Goal: Information Seeking & Learning: Check status

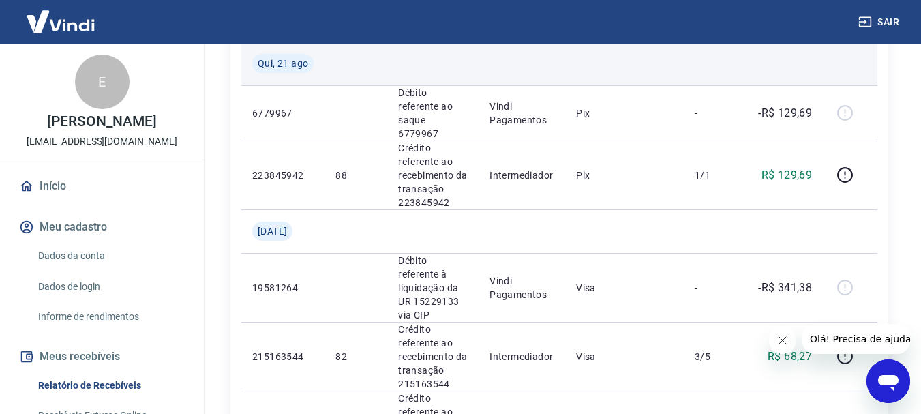
scroll to position [204, 0]
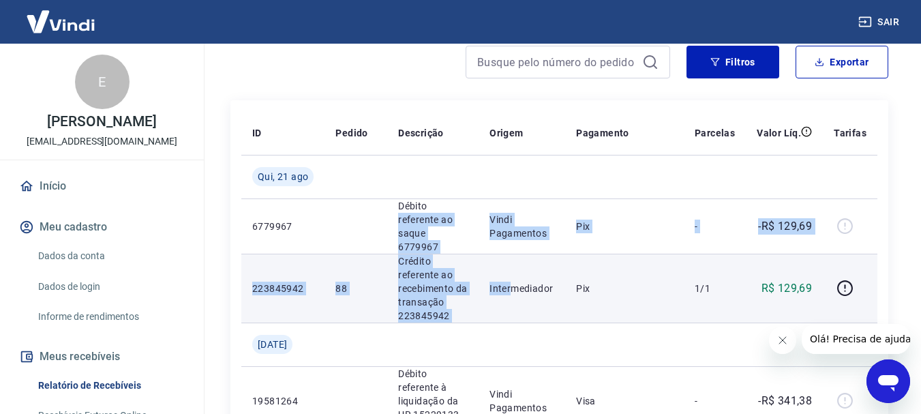
drag, startPoint x: 399, startPoint y: 219, endPoint x: 522, endPoint y: 247, distance: 125.8
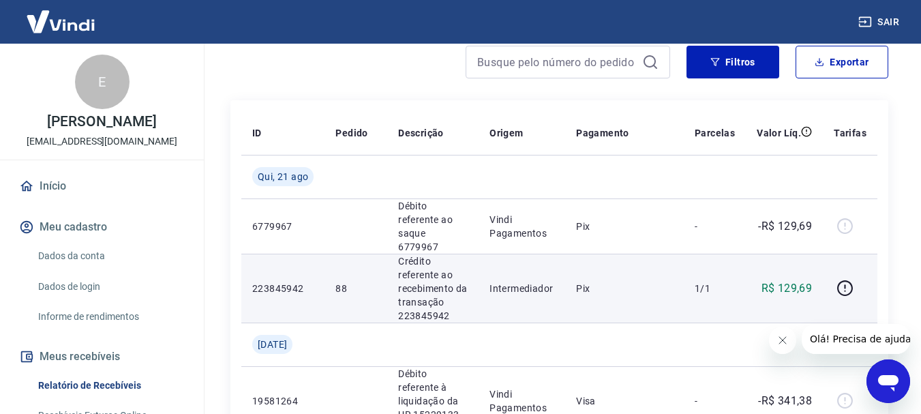
click at [612, 254] on td "Pix" at bounding box center [624, 288] width 119 height 69
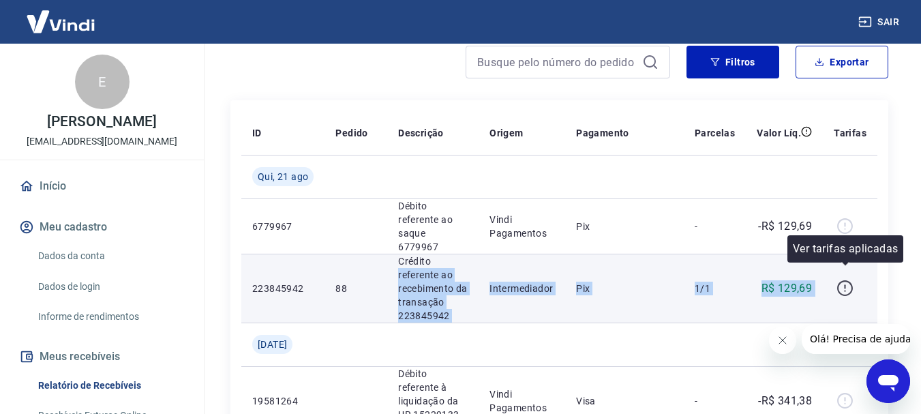
drag, startPoint x: 399, startPoint y: 257, endPoint x: 843, endPoint y: 273, distance: 444.7
click at [843, 273] on tr "223845942 88 Crédito referente ao recebimento da transação 223845942 Intermedia…" at bounding box center [559, 288] width 636 height 69
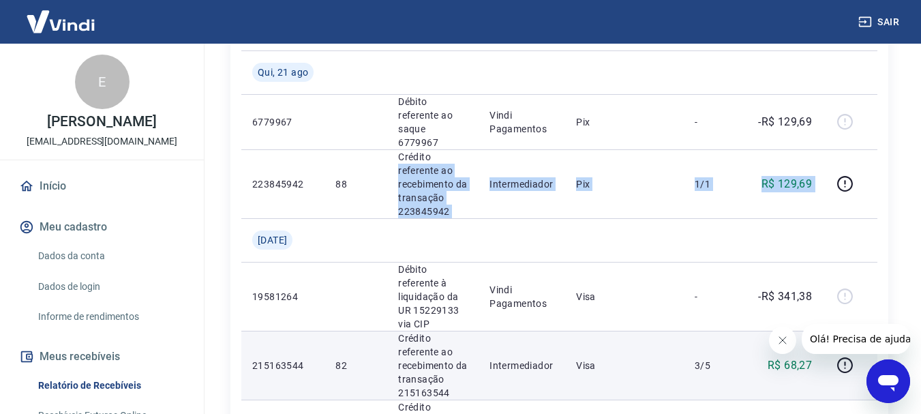
scroll to position [409, 0]
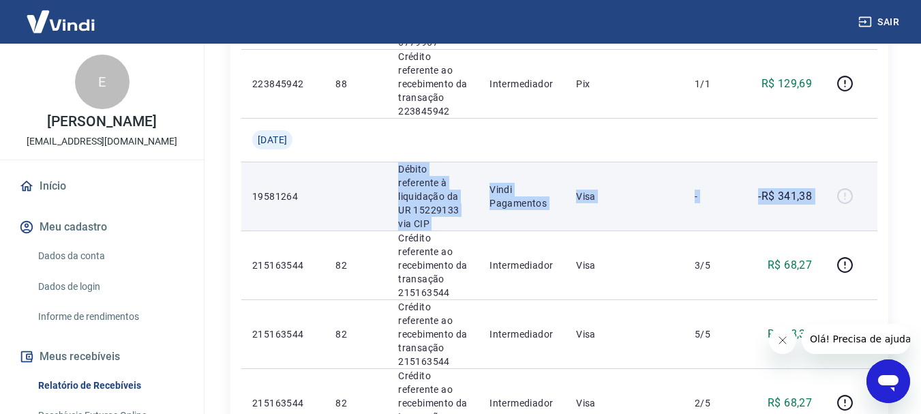
drag, startPoint x: 408, startPoint y: 153, endPoint x: 823, endPoint y: 207, distance: 419.1
click at [823, 207] on tr "19581264 Débito referente à liquidação da UR 15229133 via CIP Vindi Pagamentos …" at bounding box center [559, 196] width 636 height 69
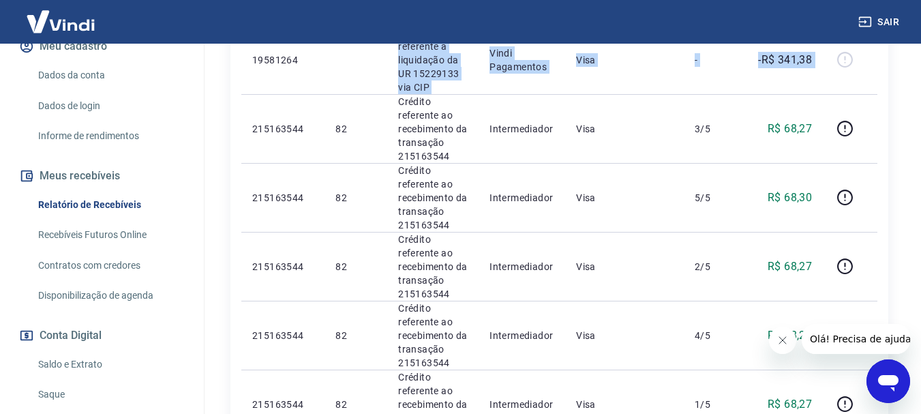
scroll to position [204, 0]
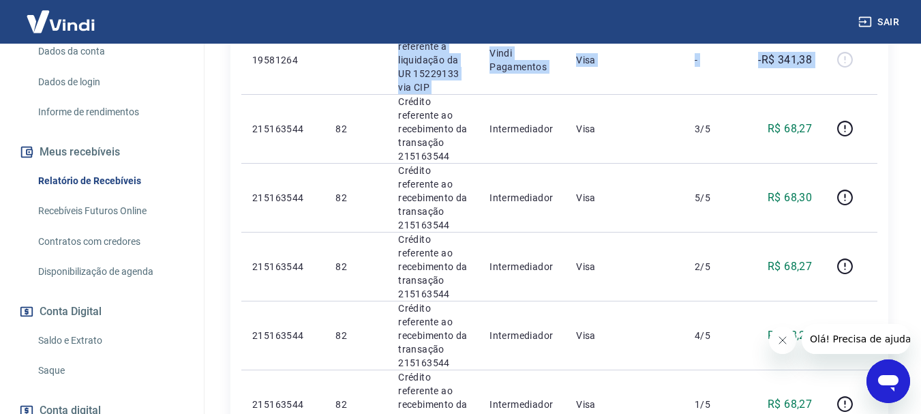
click at [151, 203] on link "Recebíveis Futuros Online" at bounding box center [110, 211] width 155 height 28
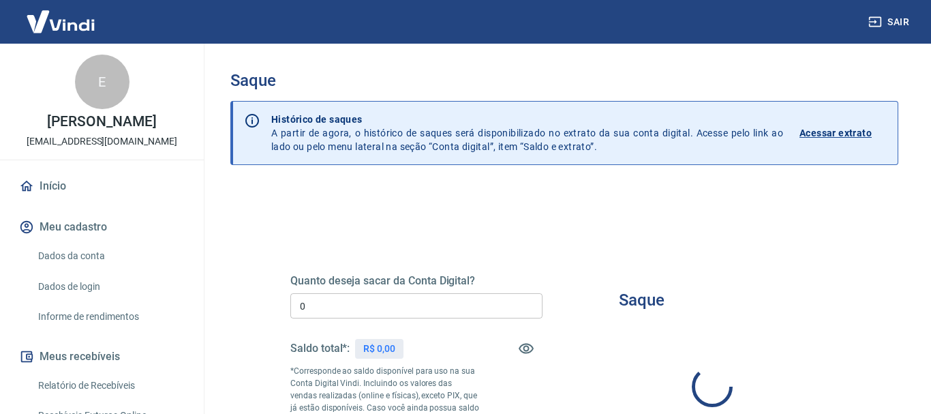
type input "R$ 0,00"
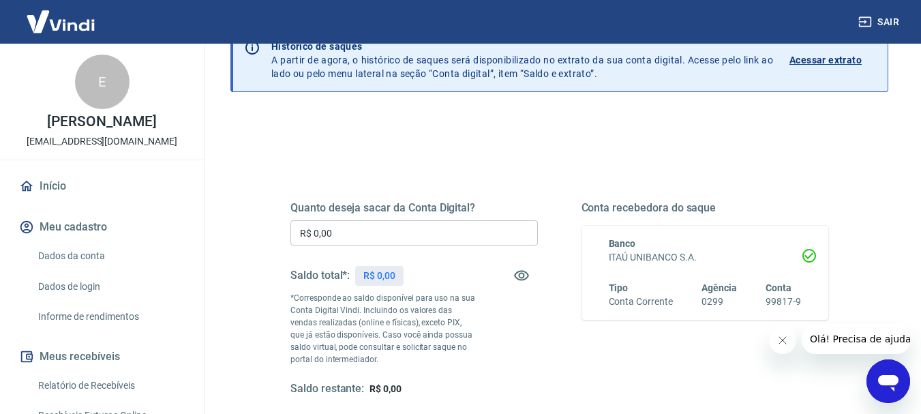
scroll to position [204, 0]
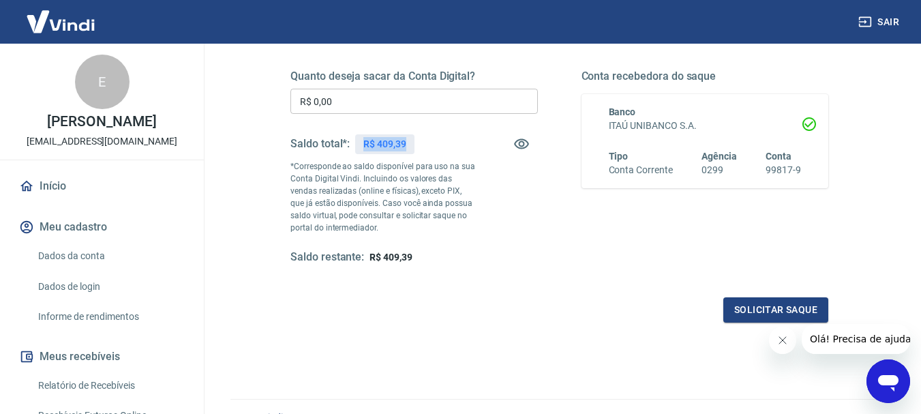
drag, startPoint x: 355, startPoint y: 142, endPoint x: 458, endPoint y: 149, distance: 103.1
click at [452, 144] on div "Saldo total*: R$ 409,39" at bounding box center [413, 143] width 247 height 33
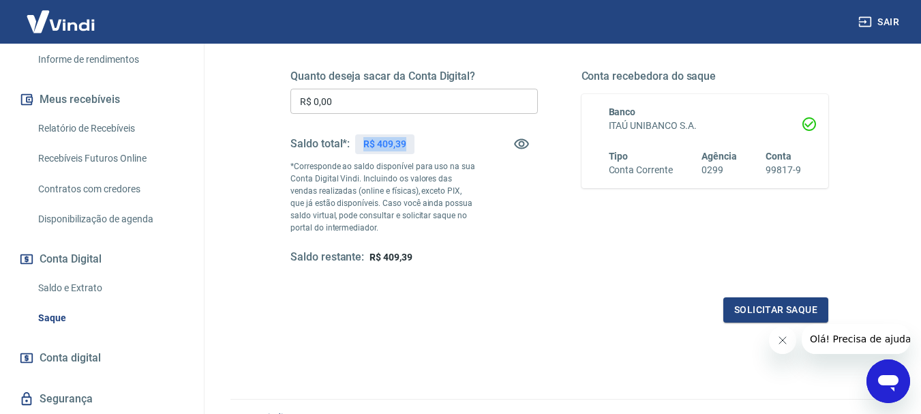
scroll to position [298, 0]
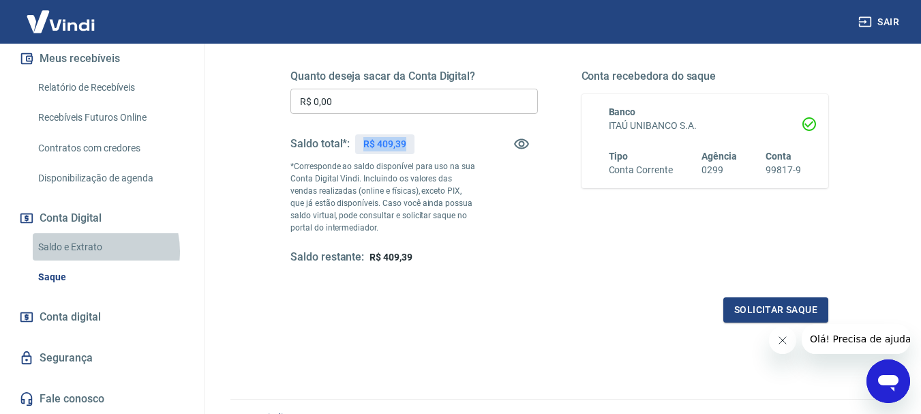
click at [86, 251] on link "Saldo e Extrato" at bounding box center [110, 247] width 155 height 28
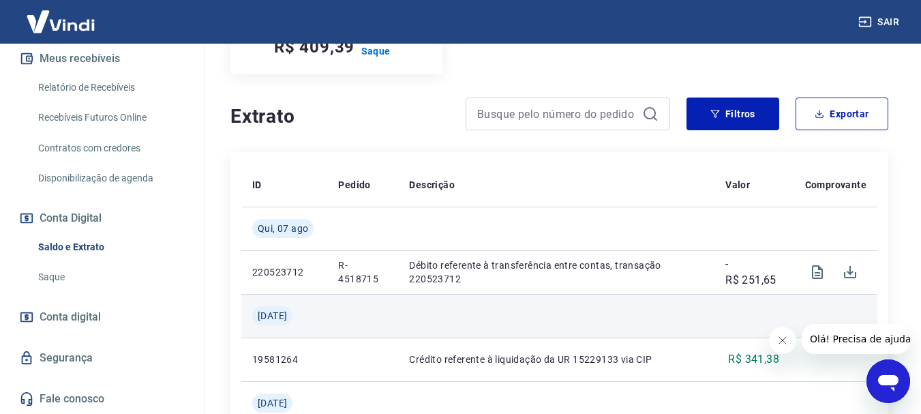
scroll to position [273, 0]
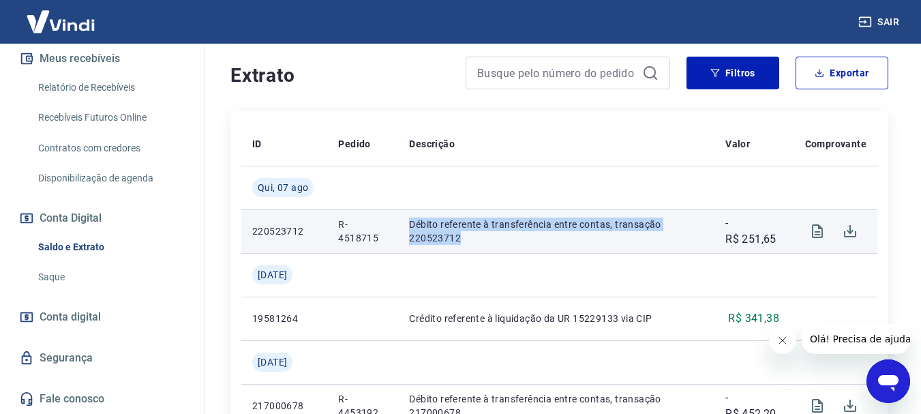
drag, startPoint x: 411, startPoint y: 230, endPoint x: 671, endPoint y: 234, distance: 260.4
click at [671, 234] on p "Débito referente à transferência entre contas, transação 220523712" at bounding box center [556, 230] width 294 height 27
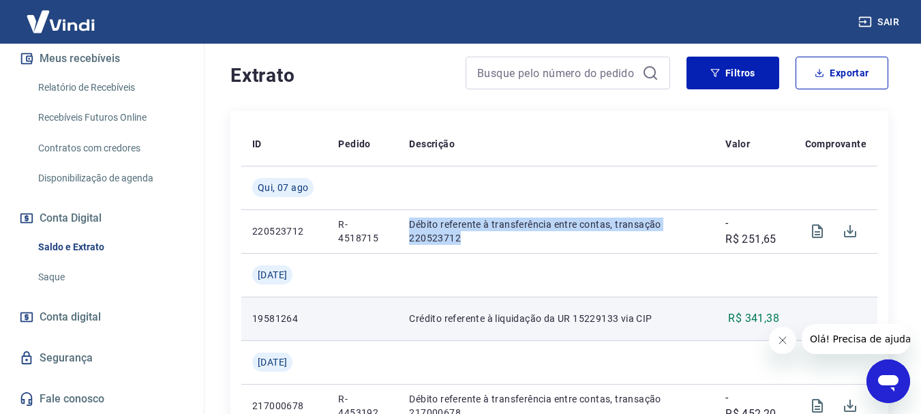
scroll to position [341, 0]
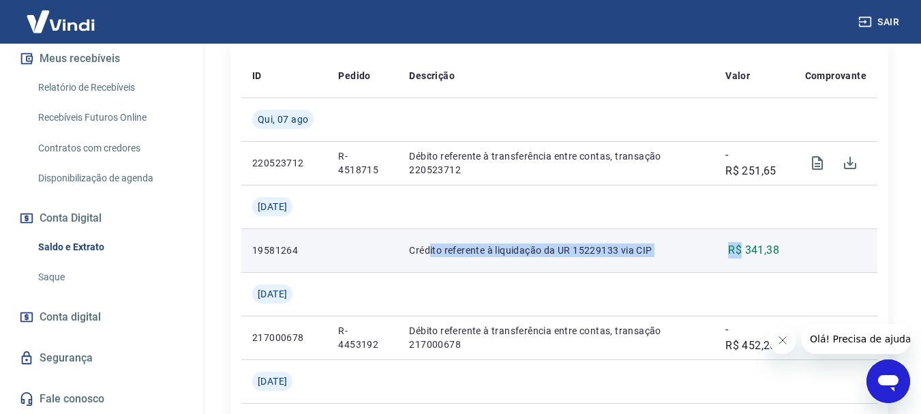
drag, startPoint x: 431, startPoint y: 254, endPoint x: 775, endPoint y: 233, distance: 344.8
click at [759, 241] on tr "19581264 Crédito referente à liquidação da UR 15229133 via CIP R$ 341,38" at bounding box center [559, 250] width 636 height 44
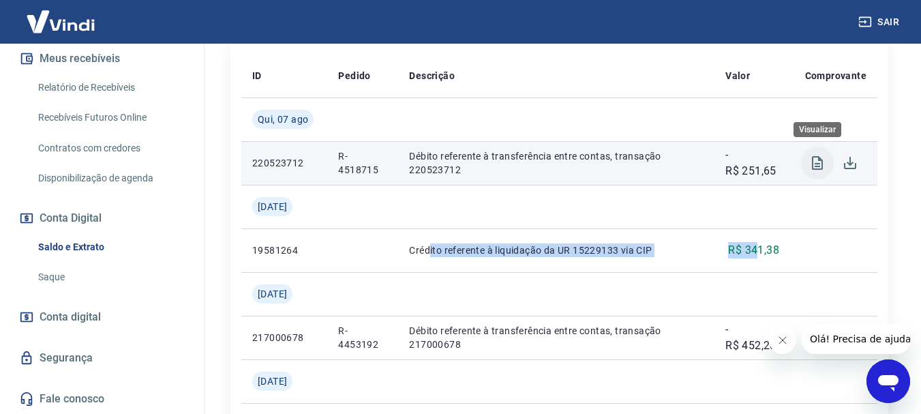
click at [812, 163] on icon "Visualizar" at bounding box center [817, 163] width 11 height 14
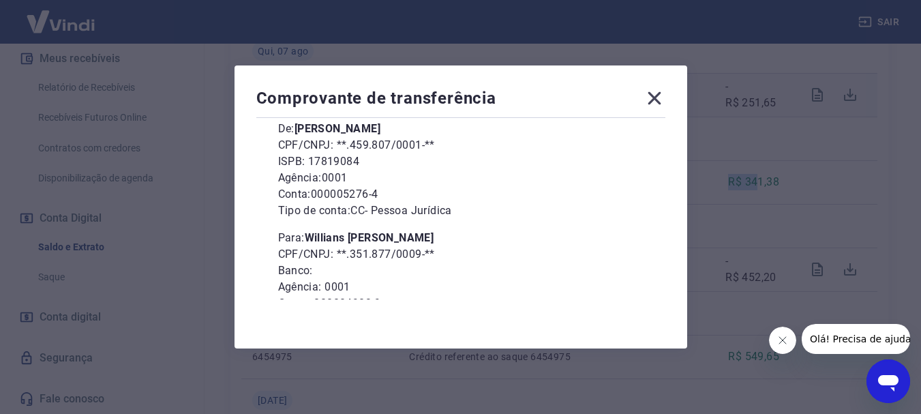
scroll to position [136, 0]
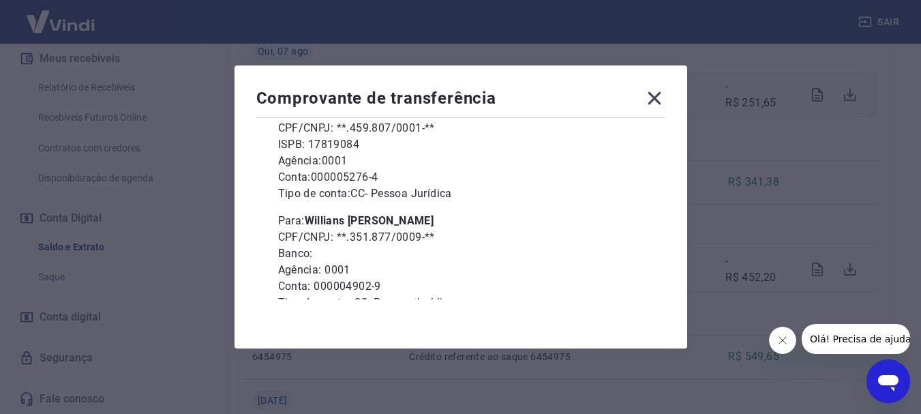
click at [665, 104] on icon at bounding box center [654, 98] width 22 height 22
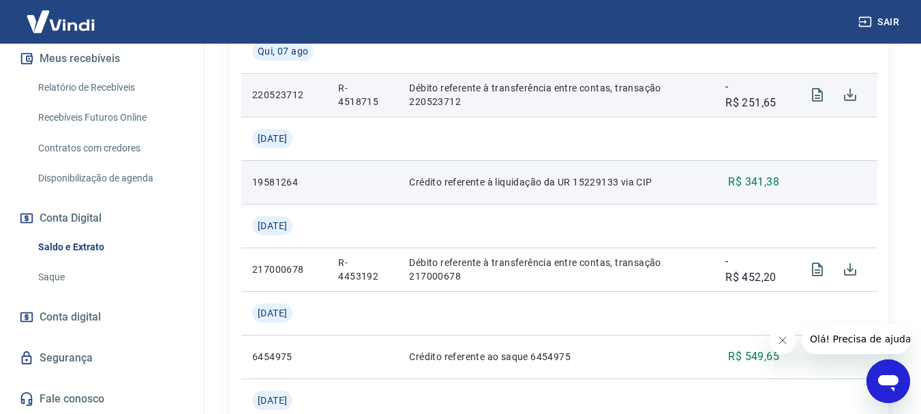
scroll to position [477, 0]
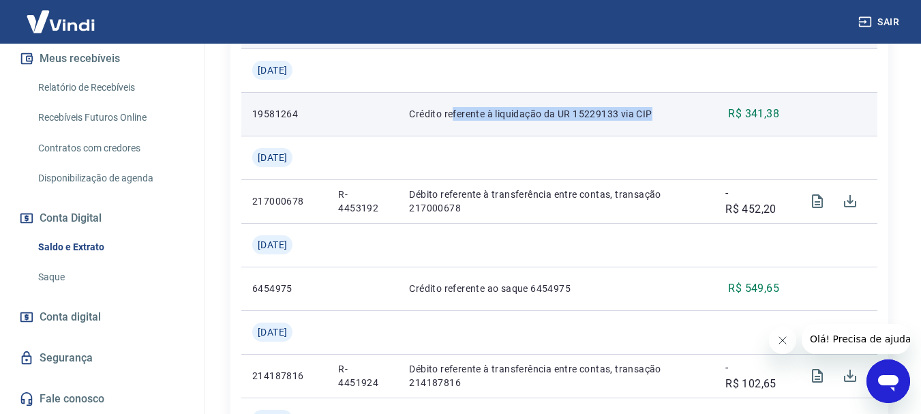
drag, startPoint x: 451, startPoint y: 115, endPoint x: 652, endPoint y: 112, distance: 201.1
click at [650, 112] on p "Crédito referente à liquidação da UR 15229133 via CIP" at bounding box center [556, 114] width 294 height 14
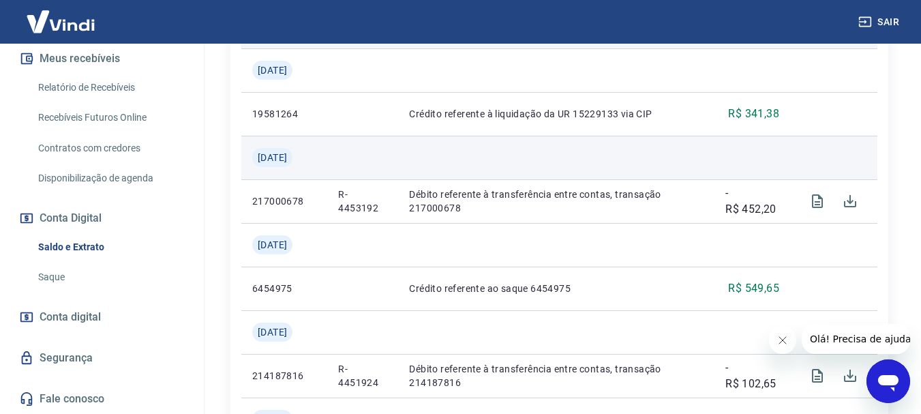
click at [684, 142] on td at bounding box center [556, 158] width 316 height 44
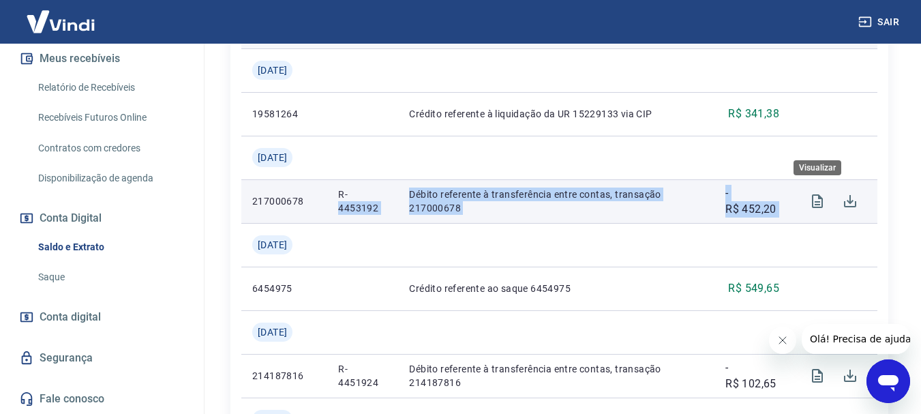
drag, startPoint x: 376, startPoint y: 195, endPoint x: 810, endPoint y: 185, distance: 434.3
click at [810, 185] on tr "217000678 R-4453192 Débito referente à transferência entre contas, transação 21…" at bounding box center [559, 201] width 636 height 44
click at [806, 200] on button "Visualizar" at bounding box center [817, 201] width 33 height 33
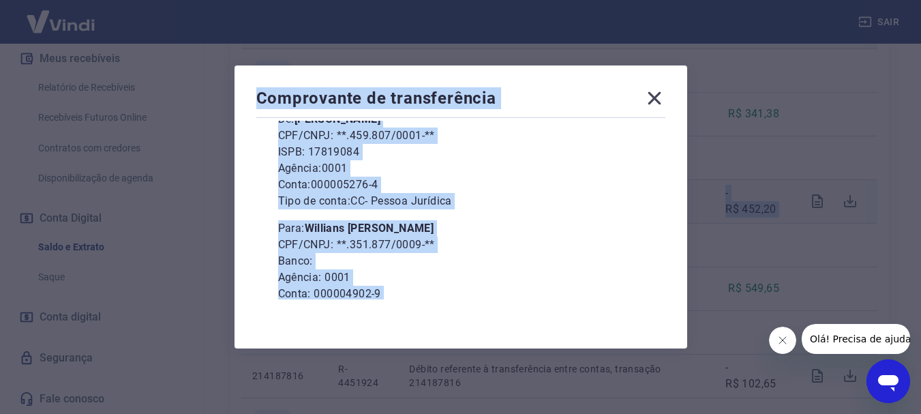
scroll to position [136, 0]
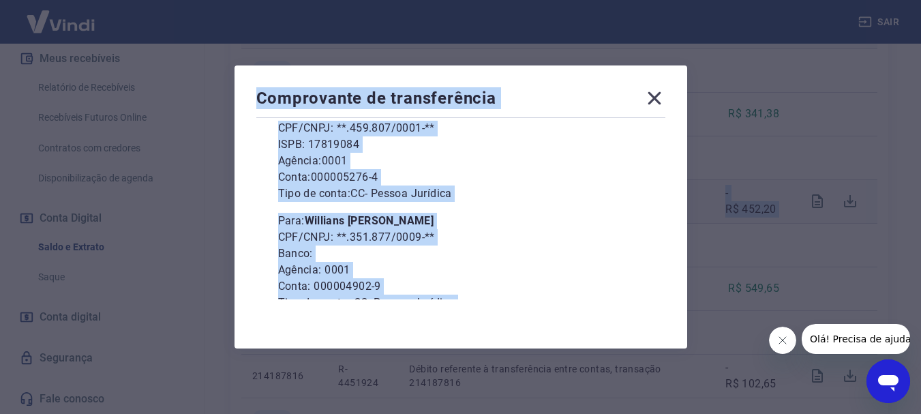
click at [649, 93] on icon at bounding box center [654, 98] width 22 height 22
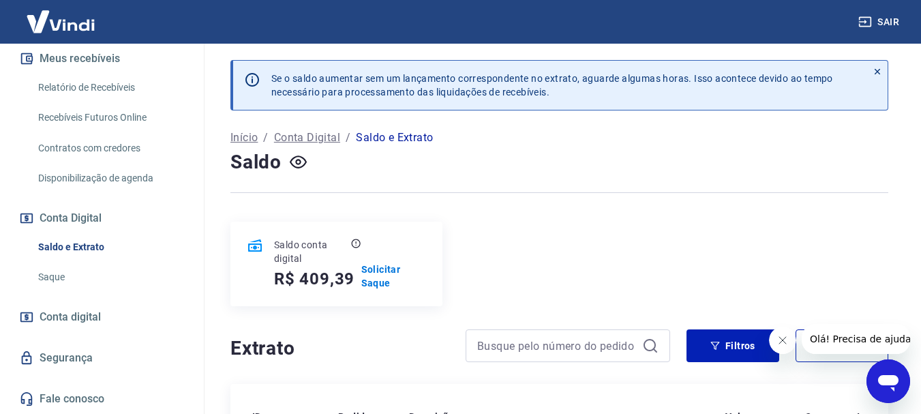
scroll to position [230, 0]
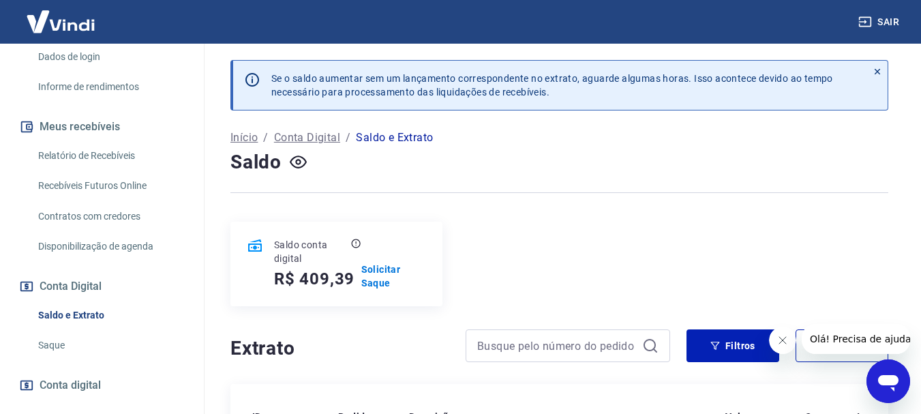
click at [113, 157] on link "Relatório de Recebíveis" at bounding box center [110, 156] width 155 height 28
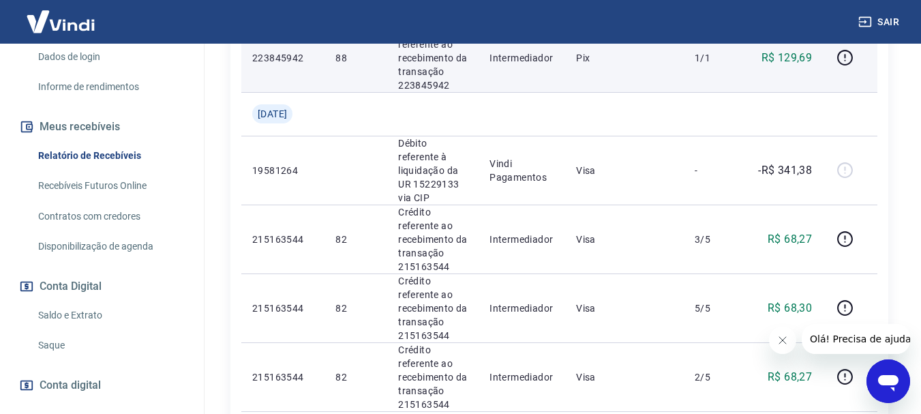
scroll to position [477, 0]
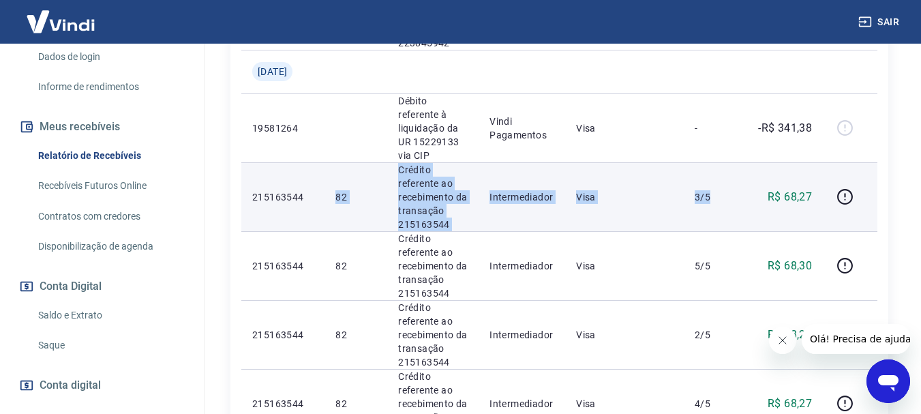
drag, startPoint x: 324, startPoint y: 174, endPoint x: 727, endPoint y: 200, distance: 402.9
click at [720, 199] on tr "215163544 82 Crédito referente ao recebimento da transação 215163544 Intermedia…" at bounding box center [559, 196] width 636 height 69
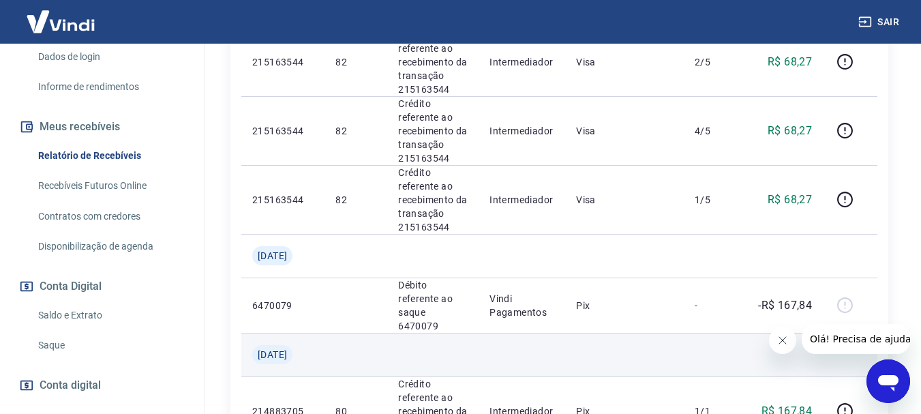
scroll to position [818, 0]
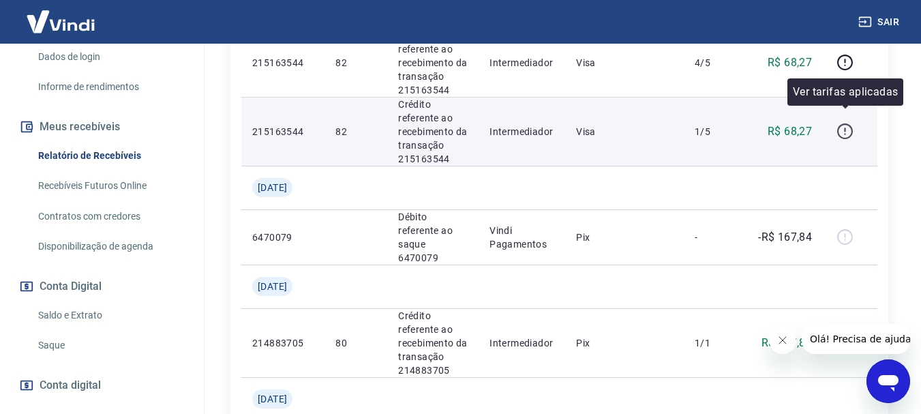
click at [849, 123] on icon "button" at bounding box center [844, 131] width 17 height 17
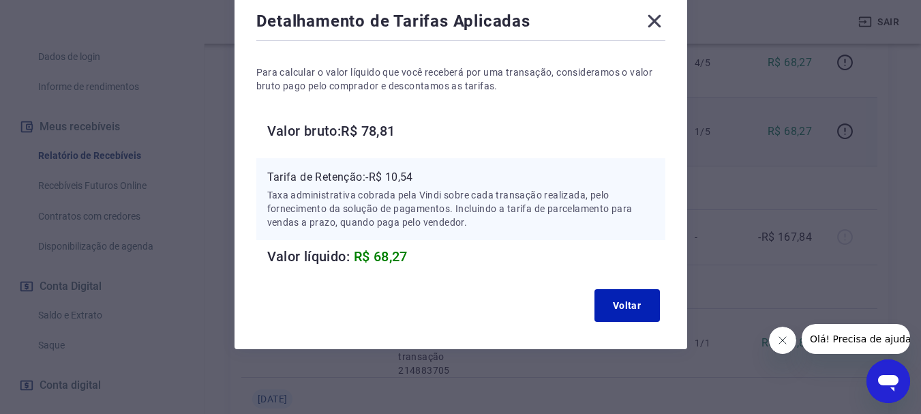
scroll to position [78, 0]
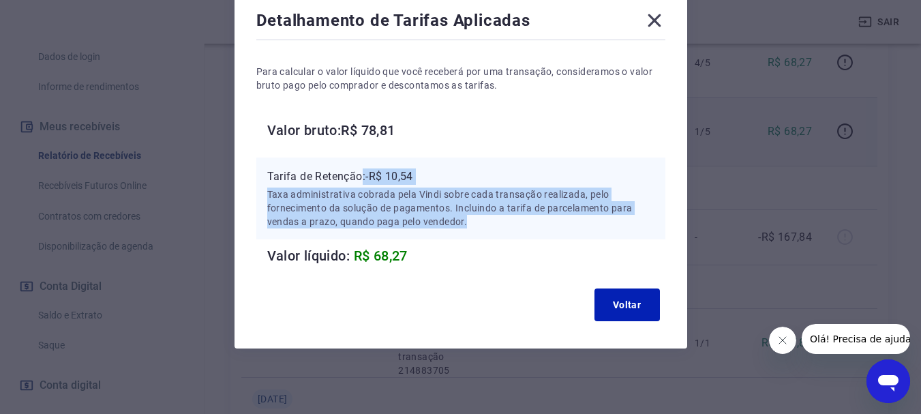
drag, startPoint x: 363, startPoint y: 176, endPoint x: 542, endPoint y: 227, distance: 185.7
click at [530, 226] on div "Tarifa de Retenção: -R$ 10,54 Taxa administrativa cobrada pela Vindi sobre cada…" at bounding box center [460, 198] width 387 height 60
click at [472, 222] on p "Taxa administrativa cobrada pela Vindi sobre cada transação realizada, pelo for…" at bounding box center [460, 207] width 387 height 41
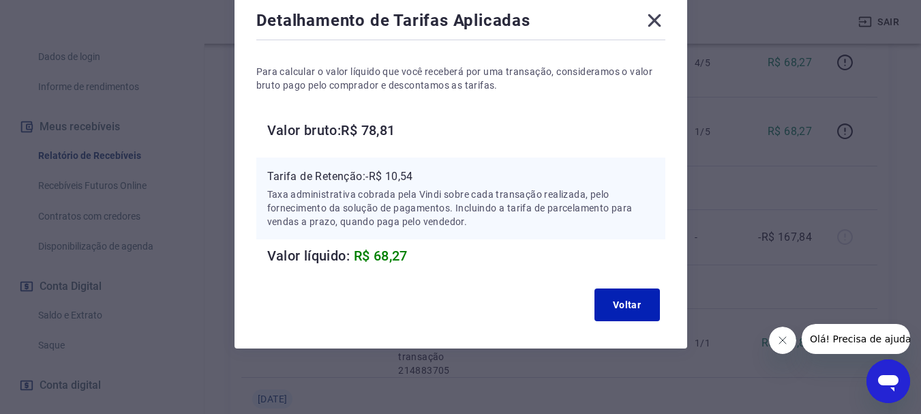
click at [651, 18] on icon at bounding box center [654, 21] width 22 height 22
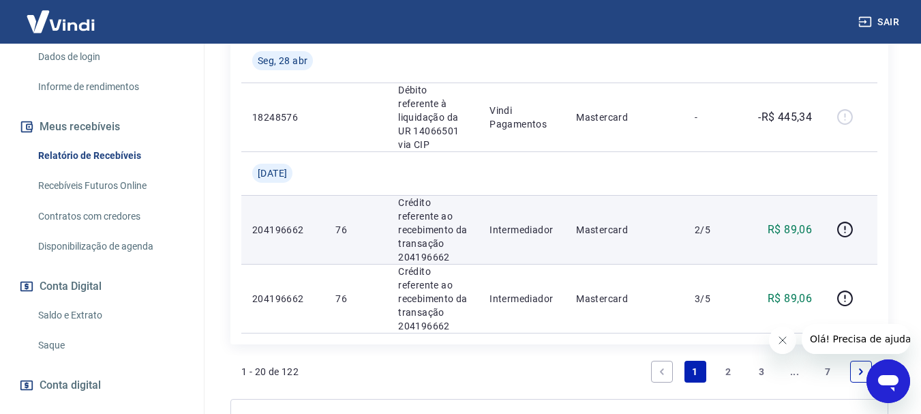
scroll to position [1863, 0]
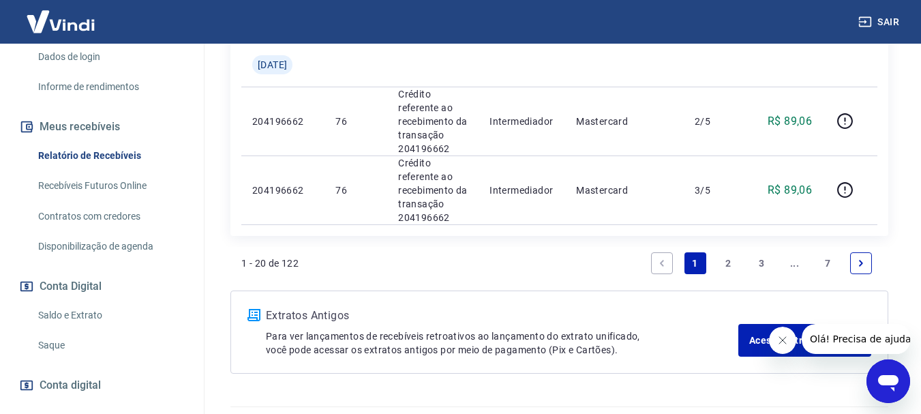
click at [712, 247] on li "2" at bounding box center [728, 263] width 33 height 33
click at [725, 252] on link "2" at bounding box center [728, 263] width 22 height 22
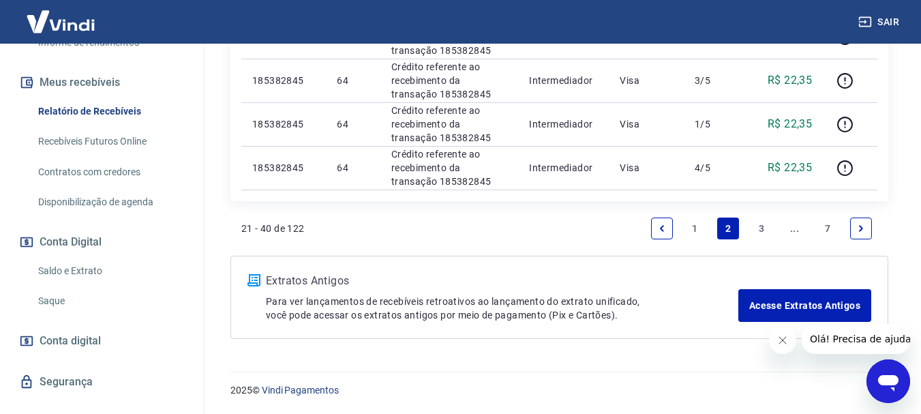
scroll to position [298, 0]
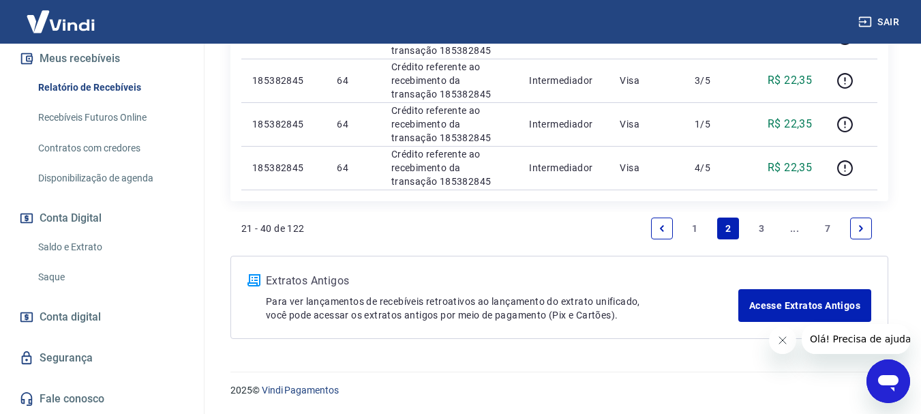
click at [85, 324] on span "Conta digital" at bounding box center [70, 316] width 61 height 19
